Goal: Obtain resource: Obtain resource

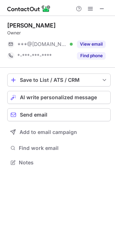
scroll to position [157, 115]
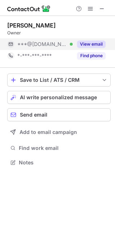
click at [92, 44] on button "View email" at bounding box center [91, 44] width 29 height 7
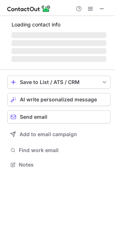
scroll to position [157, 115]
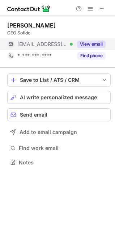
click at [90, 43] on button "View email" at bounding box center [91, 44] width 29 height 7
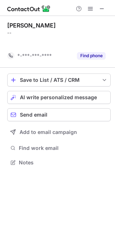
scroll to position [146, 115]
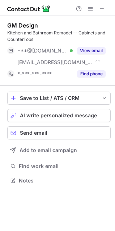
scroll to position [176, 115]
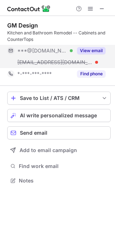
click at [88, 52] on button "View email" at bounding box center [91, 50] width 29 height 7
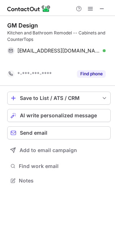
scroll to position [164, 115]
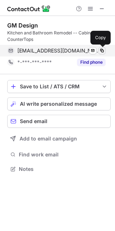
click at [103, 51] on span at bounding box center [102, 51] width 6 height 6
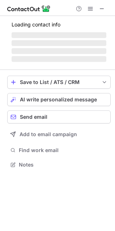
scroll to position [176, 115]
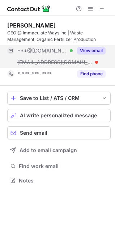
click at [93, 47] on button "View email" at bounding box center [91, 50] width 29 height 7
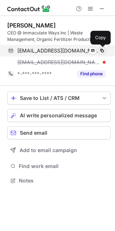
click at [101, 50] on span at bounding box center [102, 51] width 6 height 6
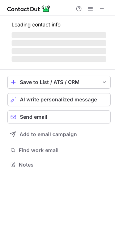
scroll to position [169, 115]
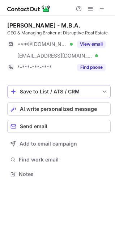
drag, startPoint x: 90, startPoint y: 43, endPoint x: 76, endPoint y: 97, distance: 55.8
click at [90, 43] on button "View email" at bounding box center [91, 44] width 29 height 7
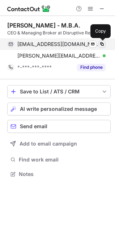
click at [103, 43] on span at bounding box center [102, 44] width 6 height 6
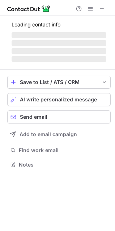
scroll to position [157, 115]
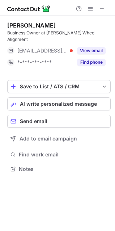
drag, startPoint x: 102, startPoint y: 9, endPoint x: 72, endPoint y: 1, distance: 31.1
click at [102, 9] on span at bounding box center [102, 9] width 6 height 6
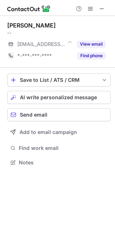
scroll to position [157, 115]
drag, startPoint x: 103, startPoint y: 8, endPoint x: 10, endPoint y: 18, distance: 93.3
click at [103, 8] on span at bounding box center [102, 9] width 6 height 6
